Goal: Information Seeking & Learning: Learn about a topic

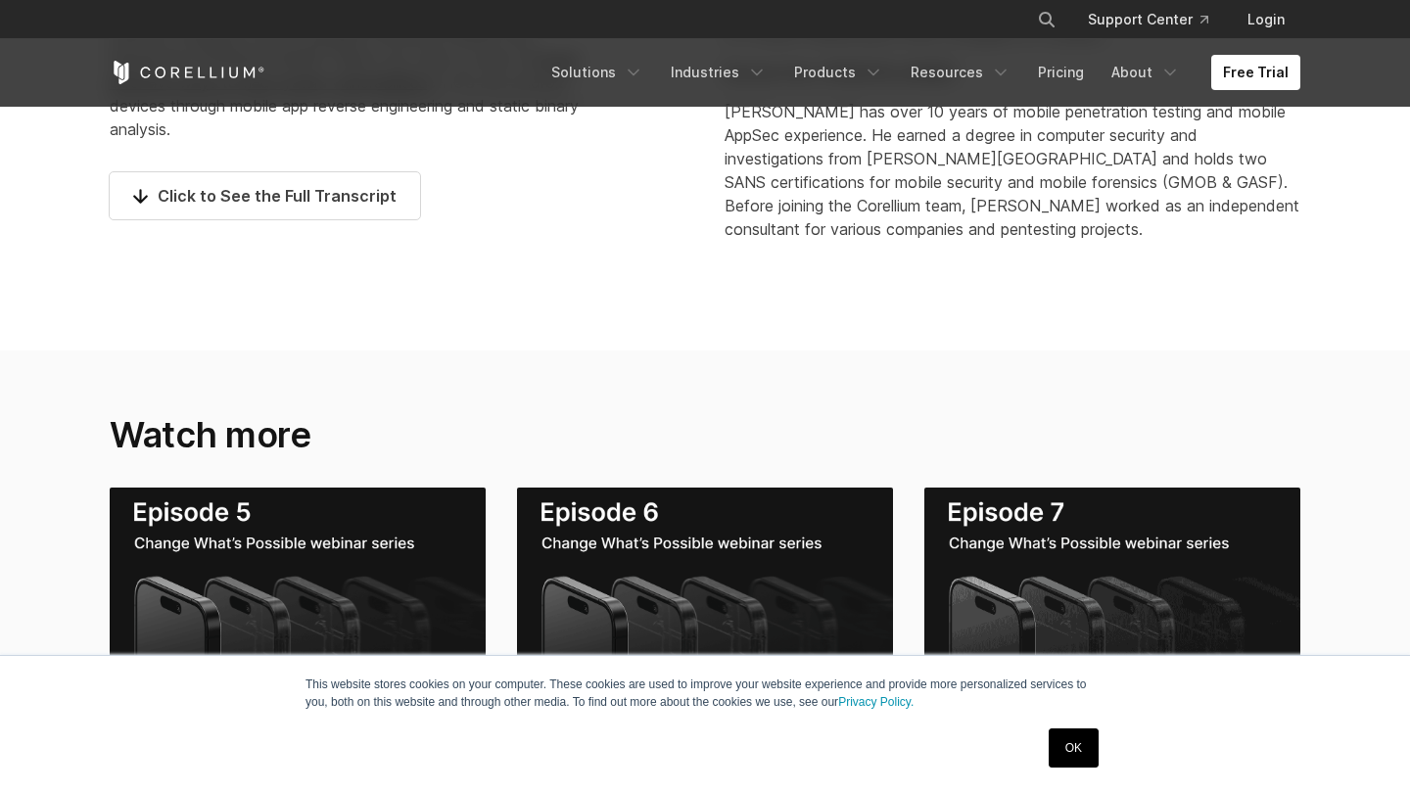
scroll to position [1706, 0]
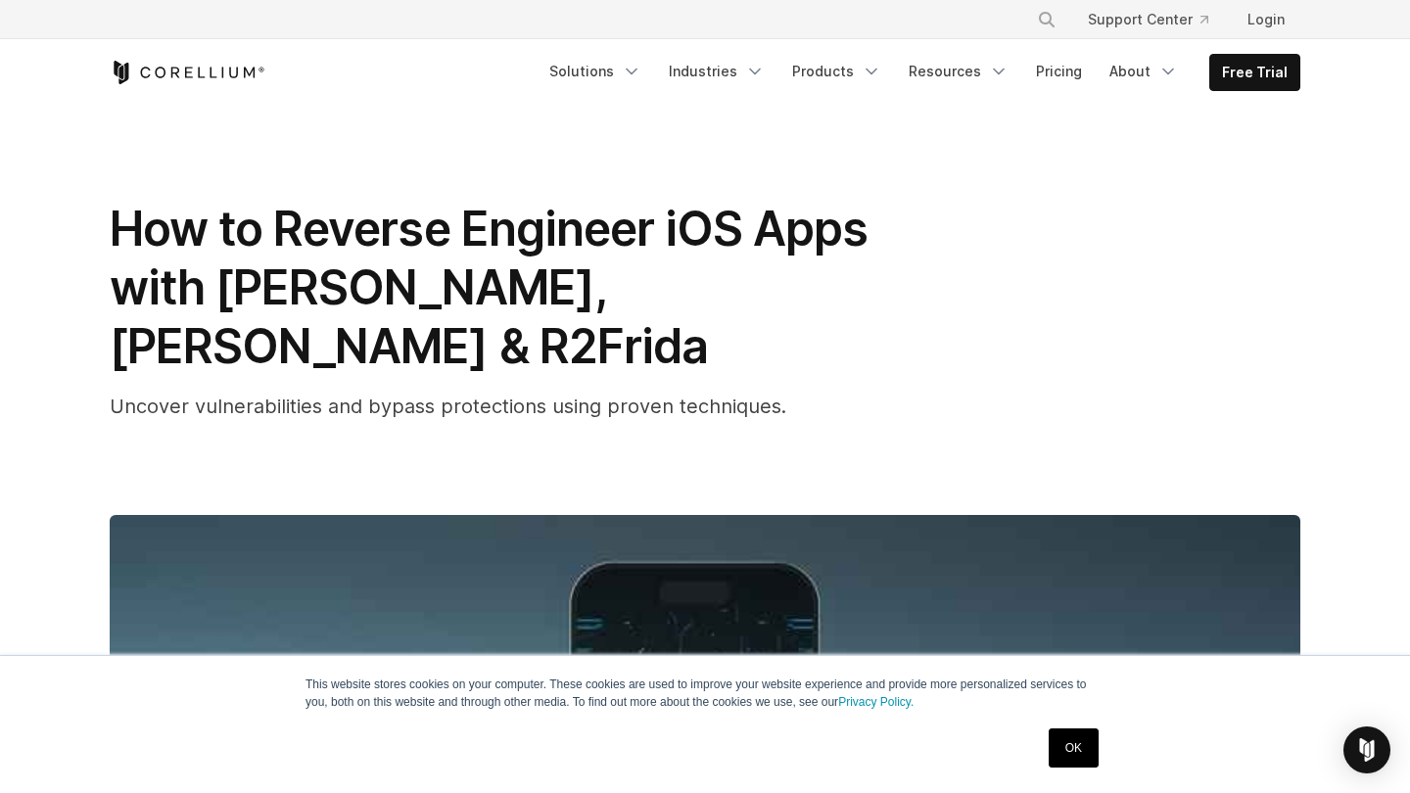
click at [1262, 78] on link "Free Trial" at bounding box center [1254, 72] width 89 height 35
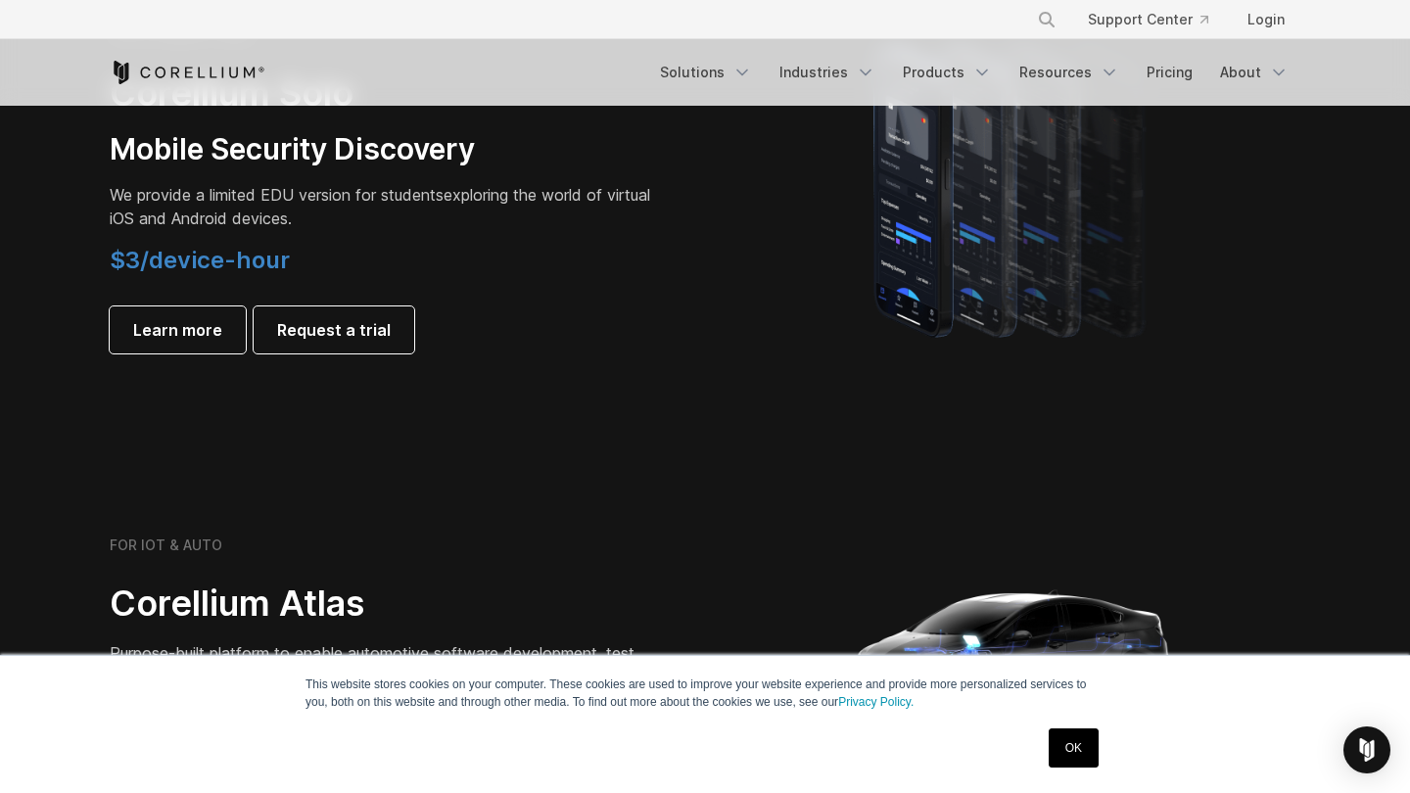
scroll to position [2300, 0]
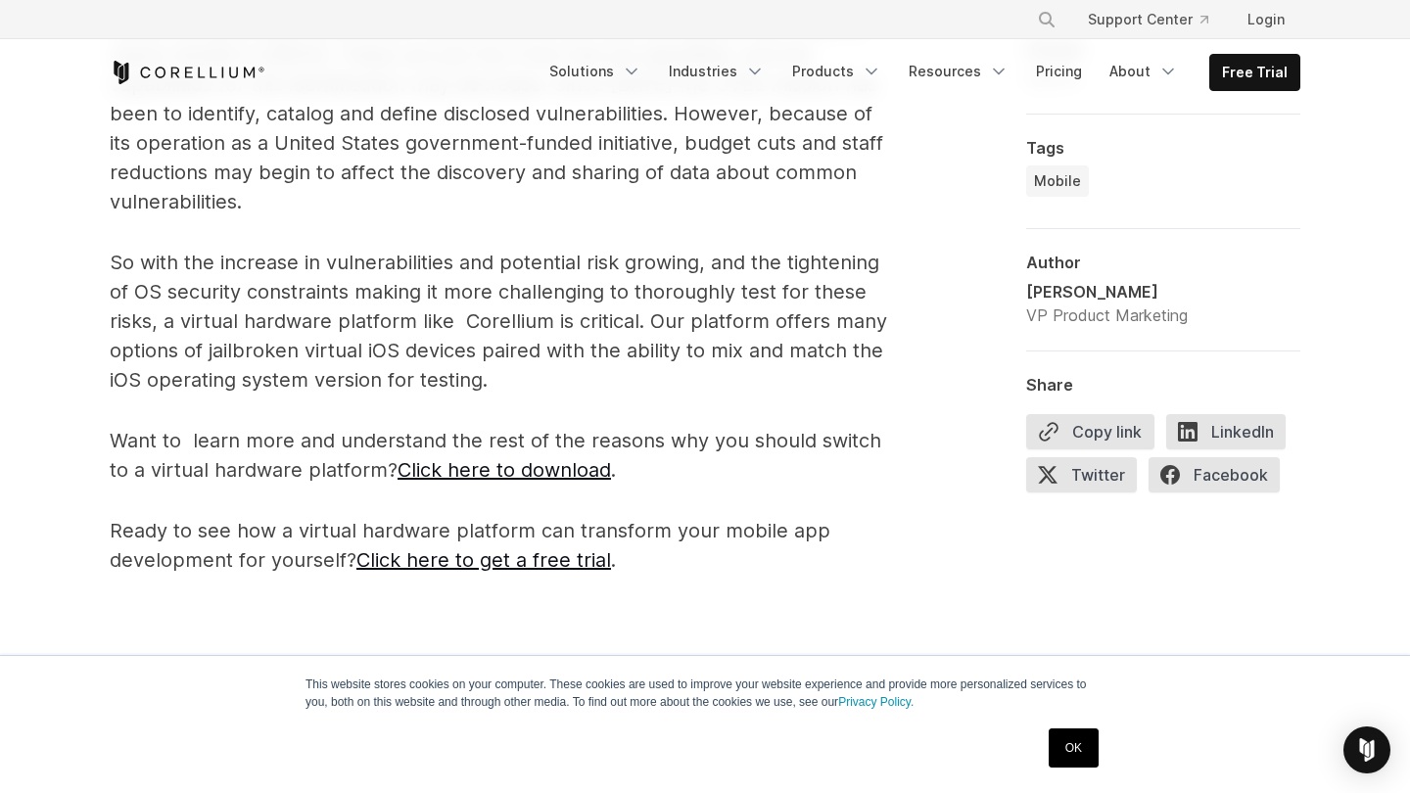
scroll to position [2387, 0]
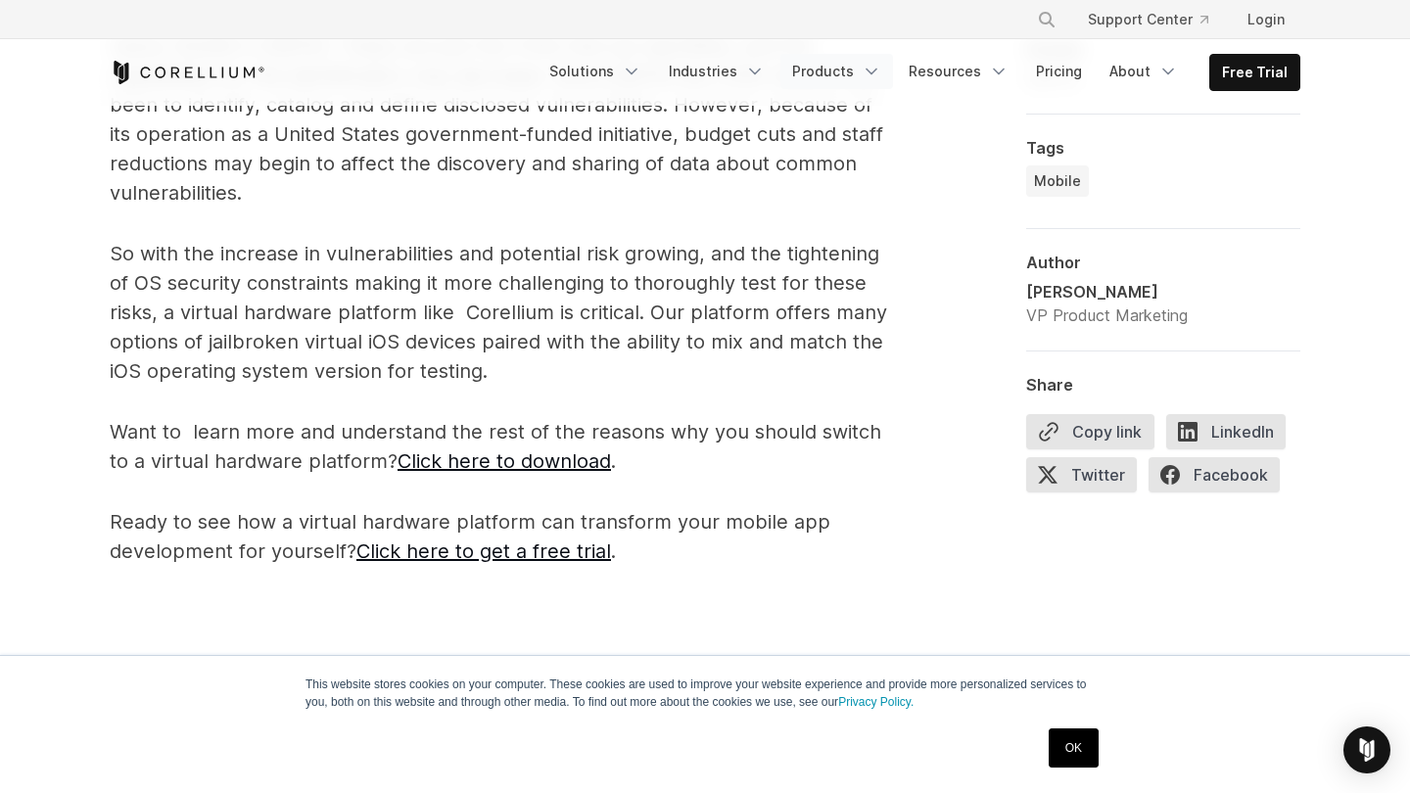
click at [859, 75] on link "Products" at bounding box center [836, 71] width 113 height 35
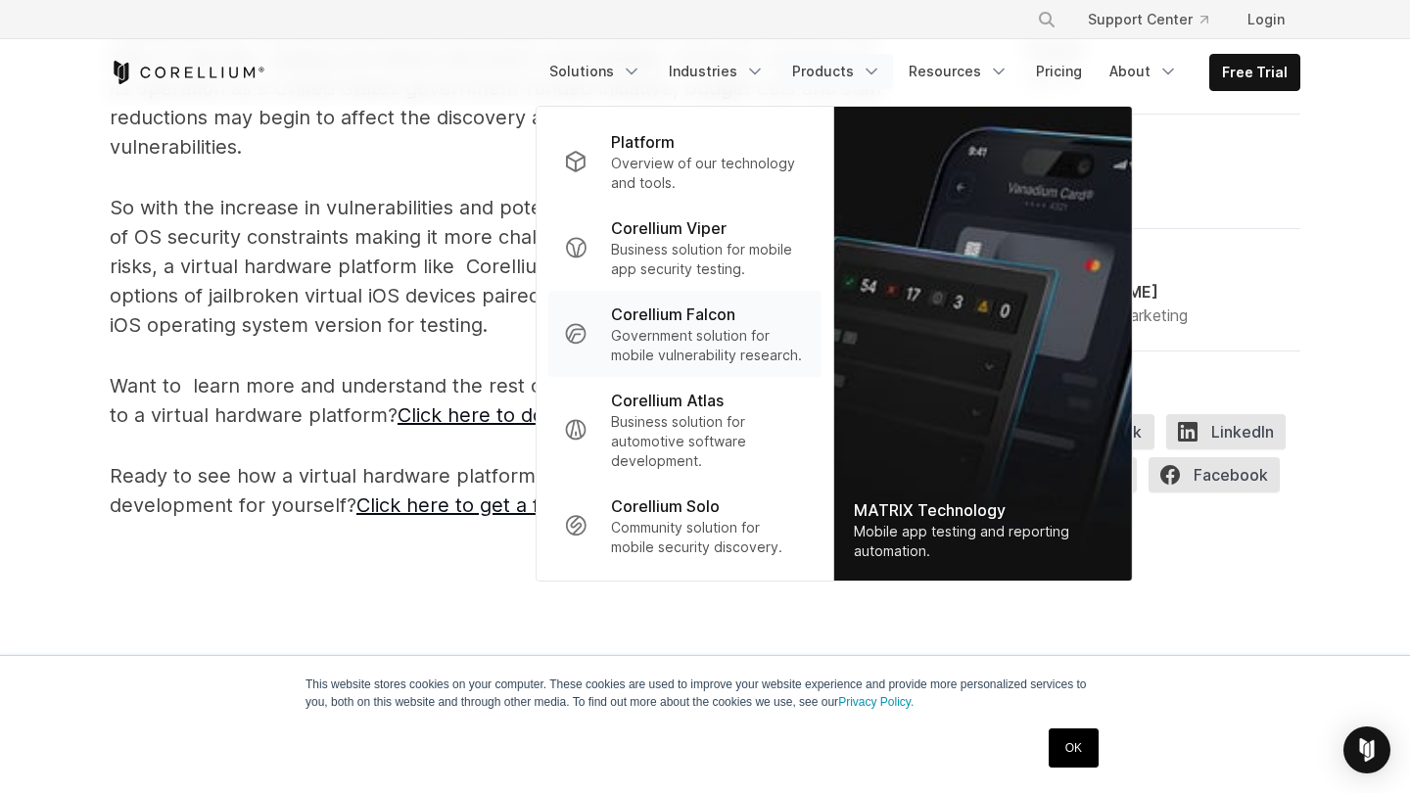
scroll to position [2436, 0]
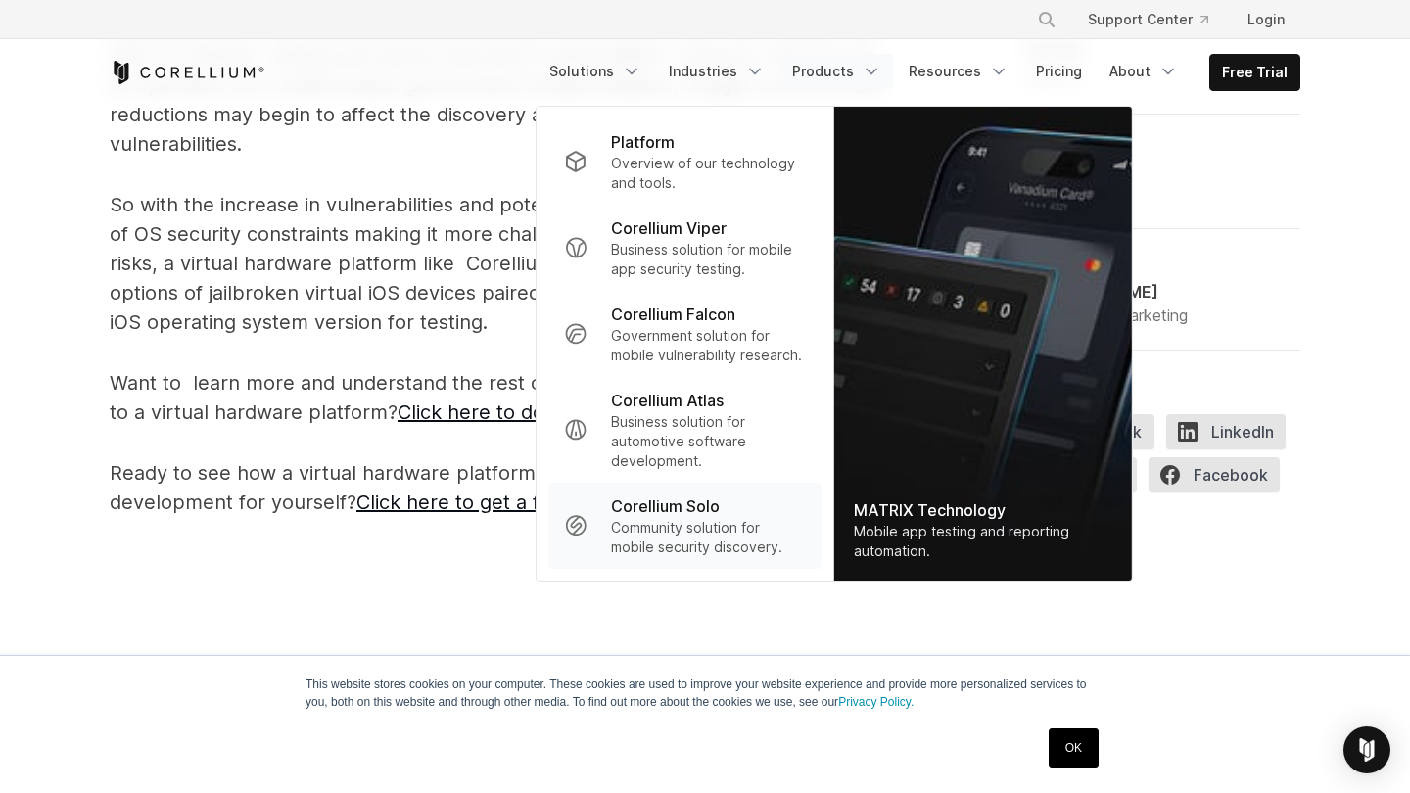
click at [754, 518] on p "Community solution for mobile security discovery." at bounding box center [708, 537] width 195 height 39
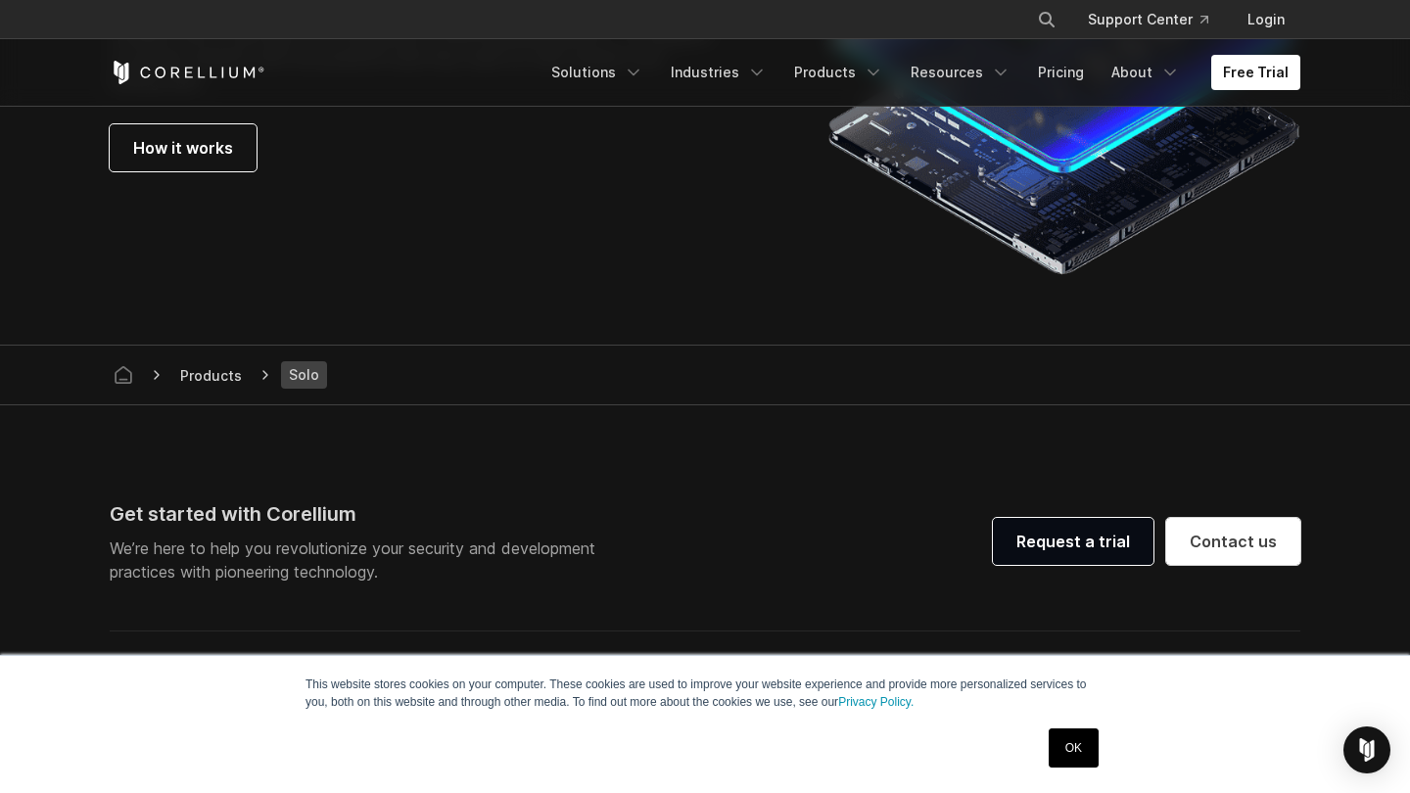
scroll to position [3498, 0]
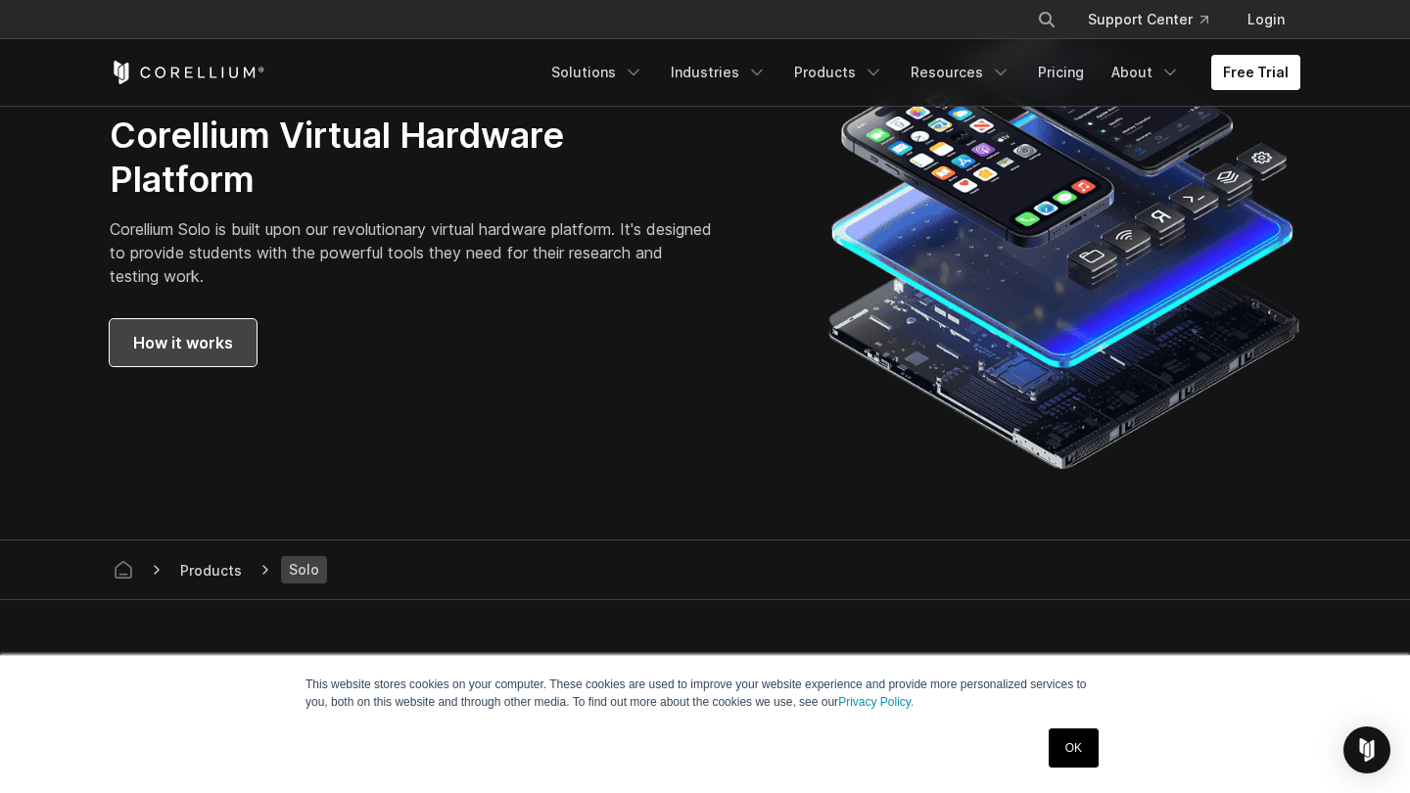
click at [210, 350] on span "How it works" at bounding box center [183, 342] width 100 height 23
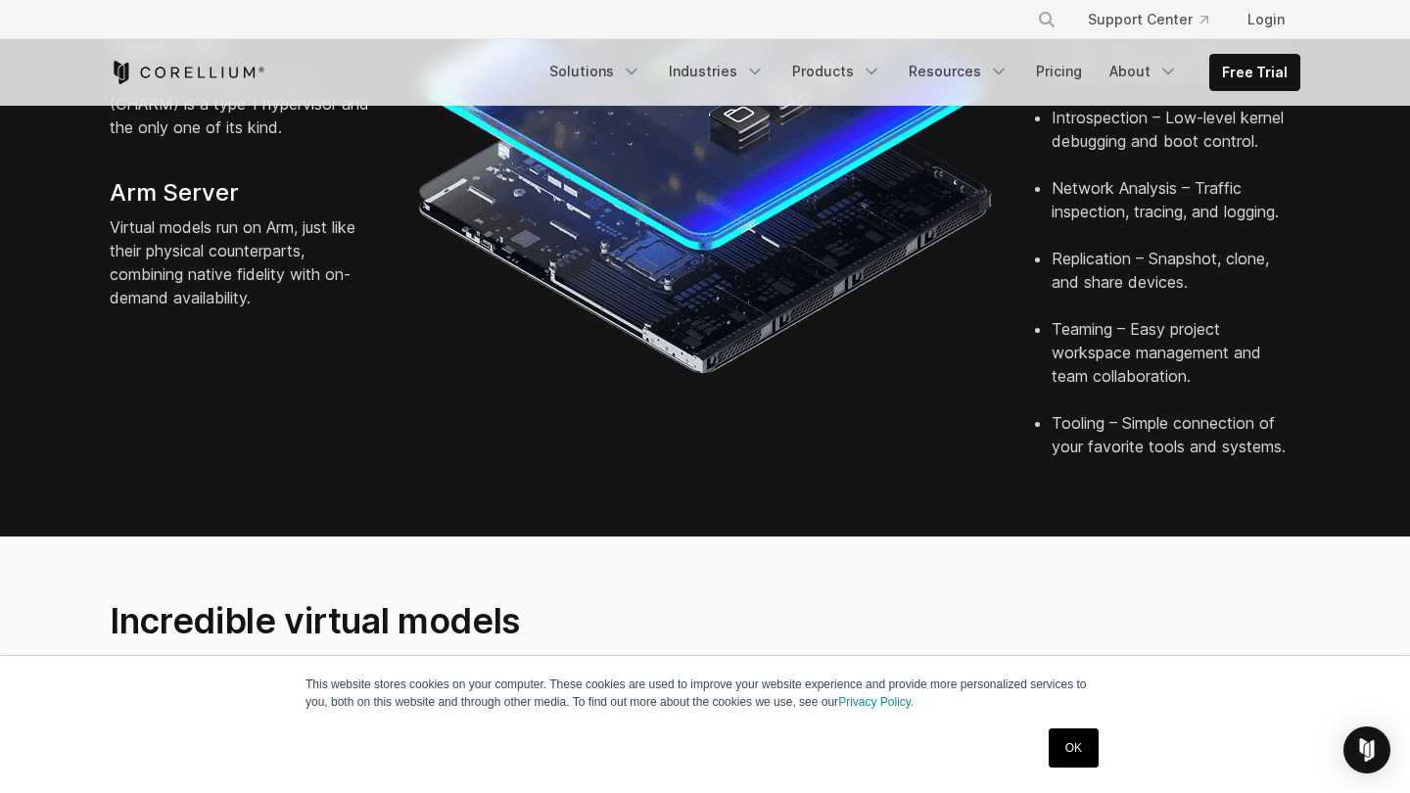
scroll to position [1300, 0]
